Goal: Task Accomplishment & Management: Complete application form

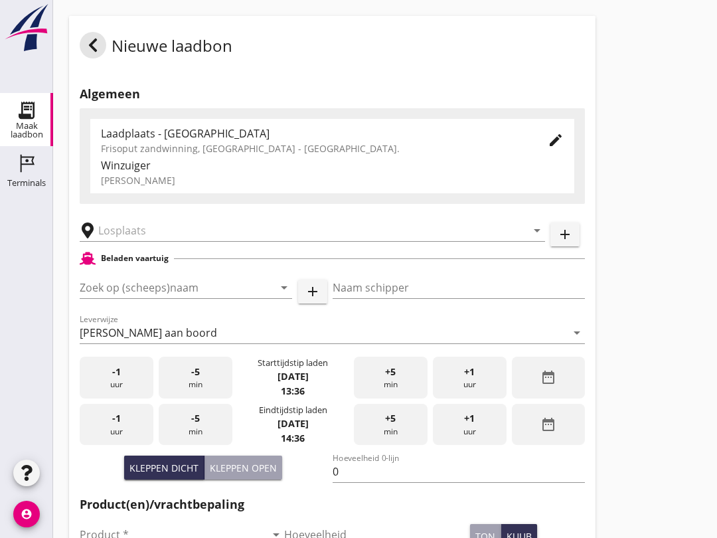
click at [91, 298] on input "Zoek op (scheeps)naam" at bounding box center [167, 287] width 175 height 21
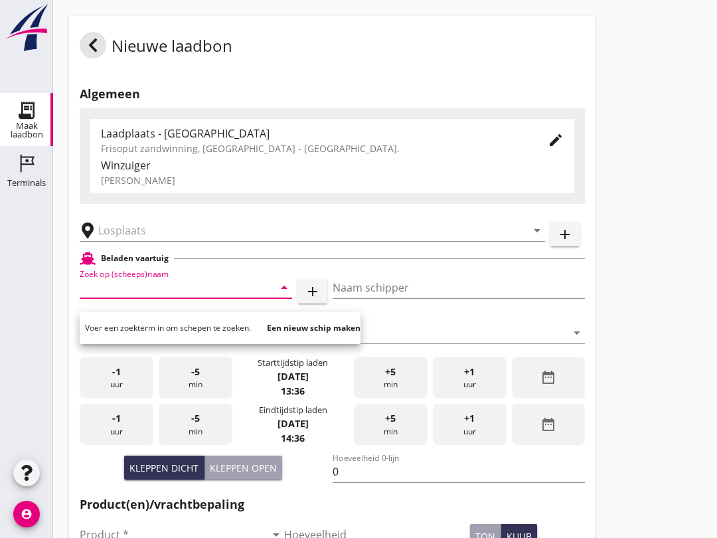
click at [126, 236] on input "text" at bounding box center [303, 230] width 410 height 21
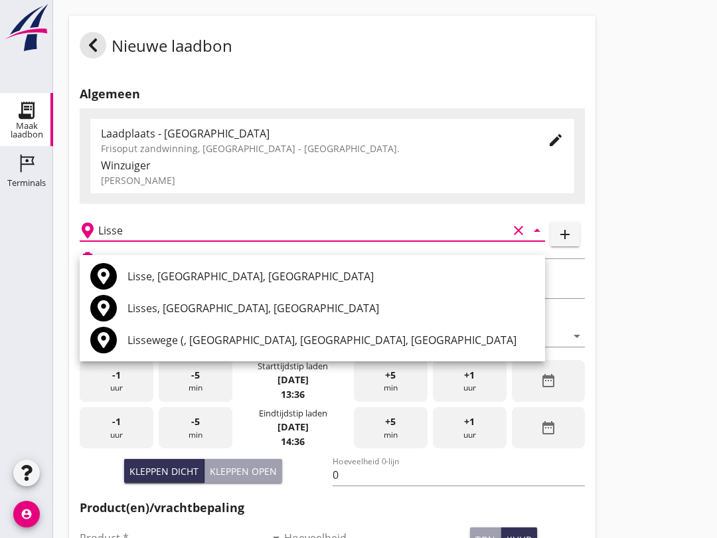
click at [128, 273] on div "Lisse, [GEOGRAPHIC_DATA], [GEOGRAPHIC_DATA]" at bounding box center [331, 276] width 407 height 16
type input "Lisse, [GEOGRAPHIC_DATA], [GEOGRAPHIC_DATA]"
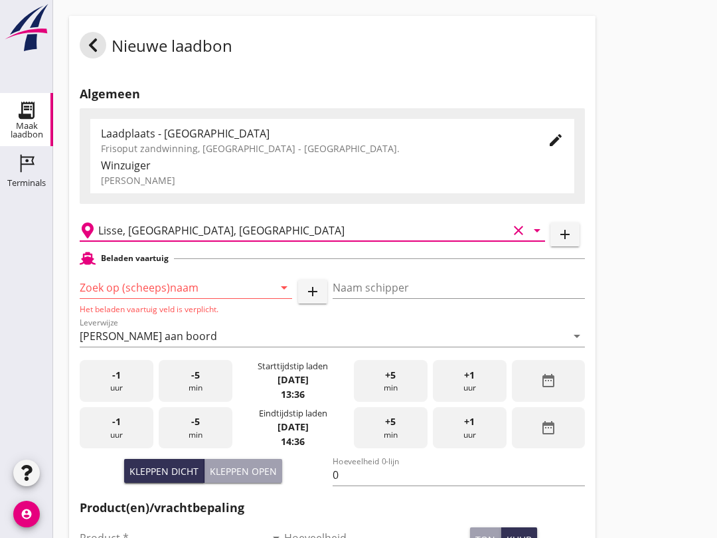
click at [97, 297] on input "Zoek op (scheeps)naam" at bounding box center [167, 287] width 175 height 21
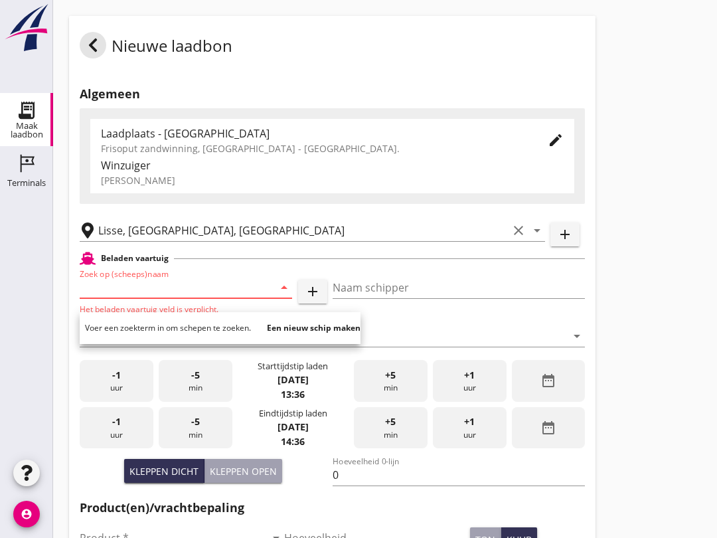
type input "n"
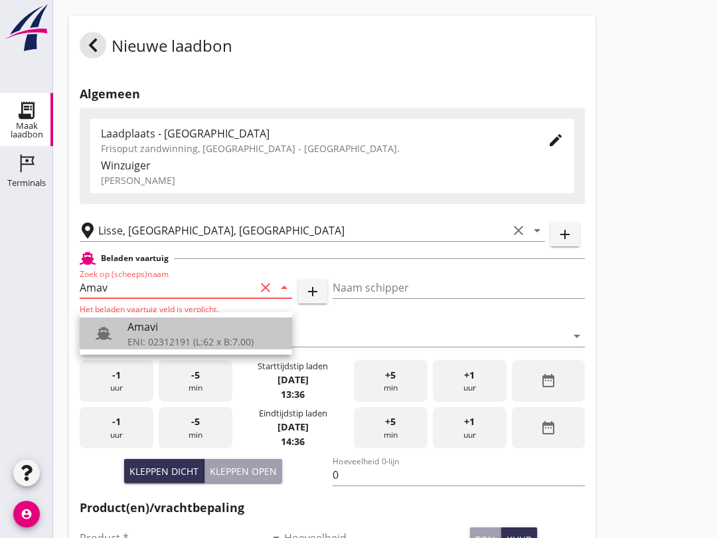
click at [153, 321] on div "Amavi" at bounding box center [205, 327] width 154 height 16
type input "Amavi"
type input "[PERSON_NAME]"
type input "451"
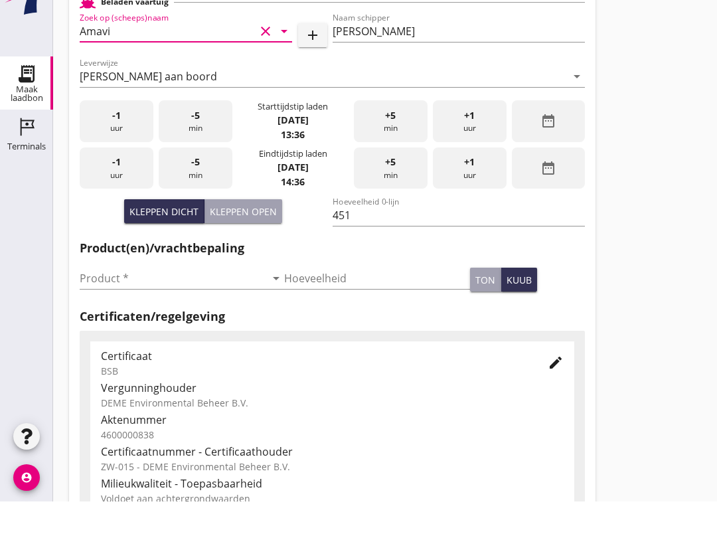
scroll to position [221, 0]
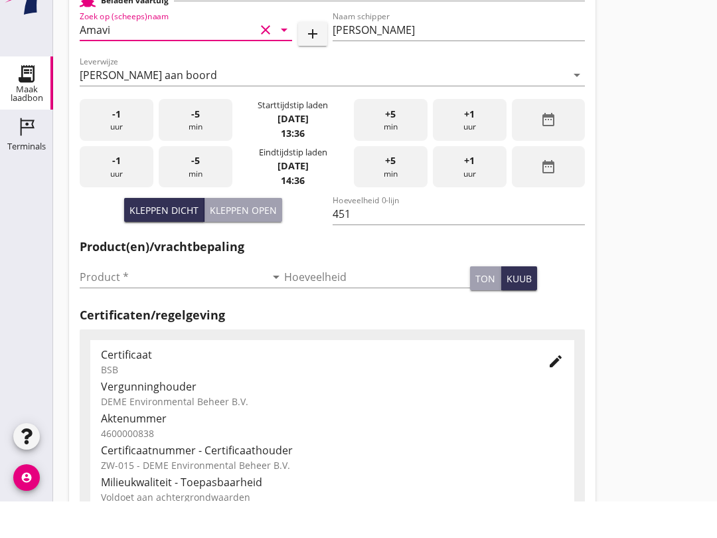
click at [80, 303] on input "Product *" at bounding box center [173, 313] width 186 height 21
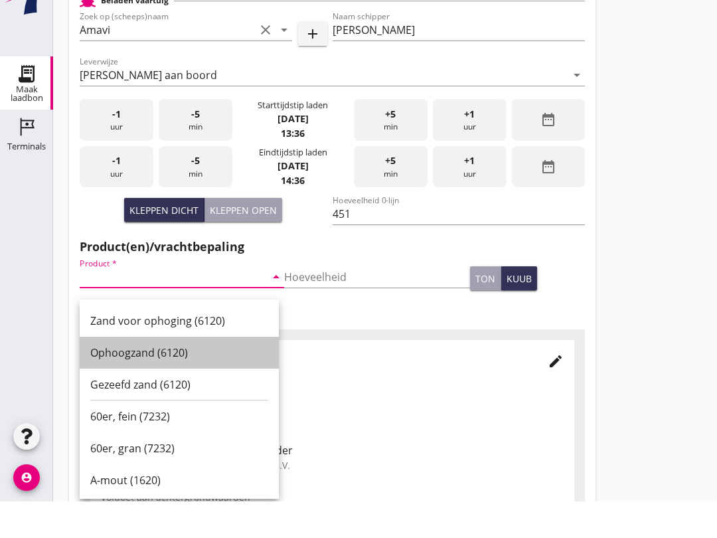
click at [96, 373] on div "Ophoogzand (6120)" at bounding box center [179, 389] width 178 height 32
type input "Ophoogzand (6120)"
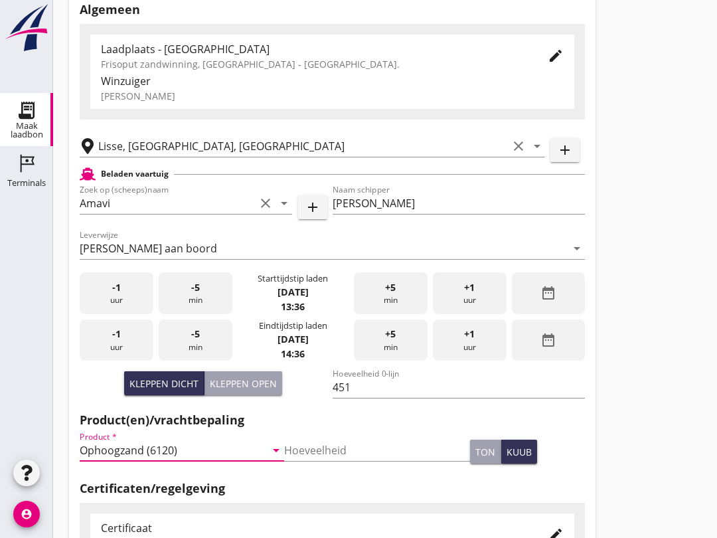
scroll to position [82, 0]
